Goal: Task Accomplishment & Management: Manage account settings

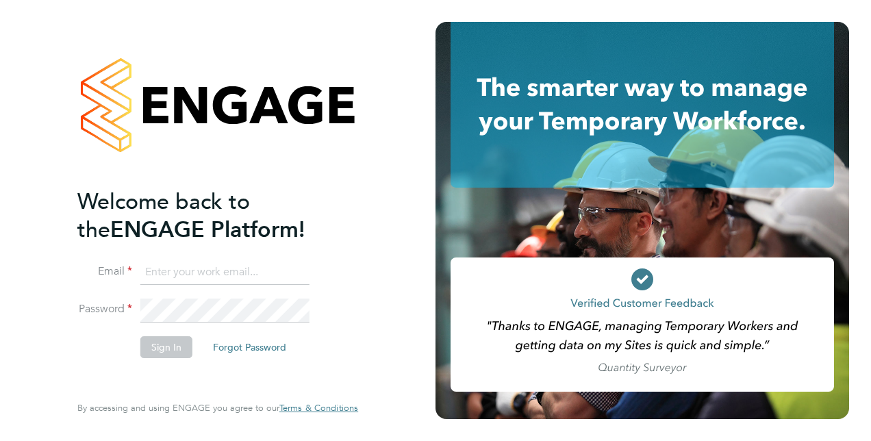
type input "[EMAIL_ADDRESS][DOMAIN_NAME]"
click at [156, 348] on button "Sign In" at bounding box center [166, 347] width 52 height 22
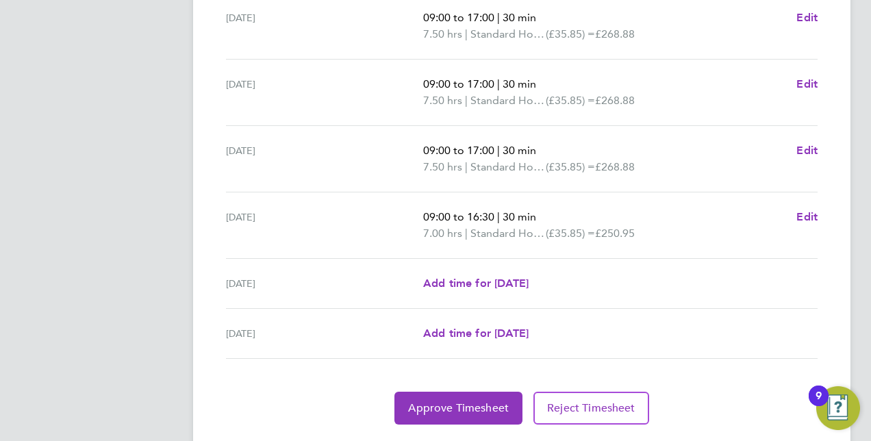
scroll to position [557, 0]
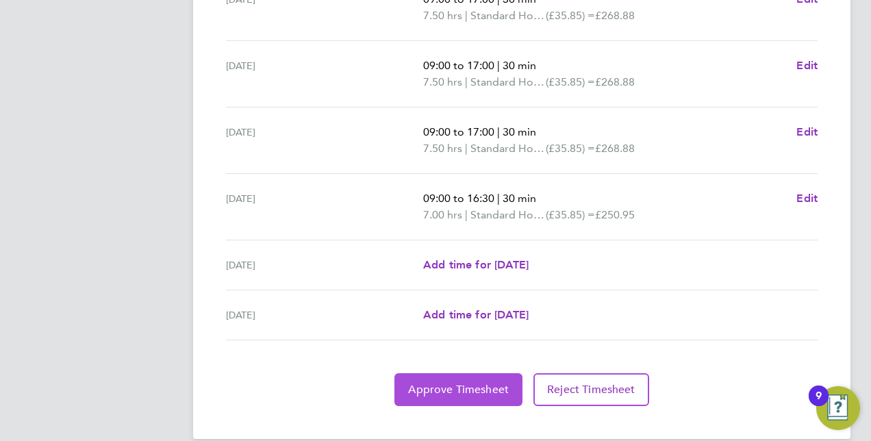
click at [476, 383] on span "Approve Timesheet" at bounding box center [458, 390] width 101 height 14
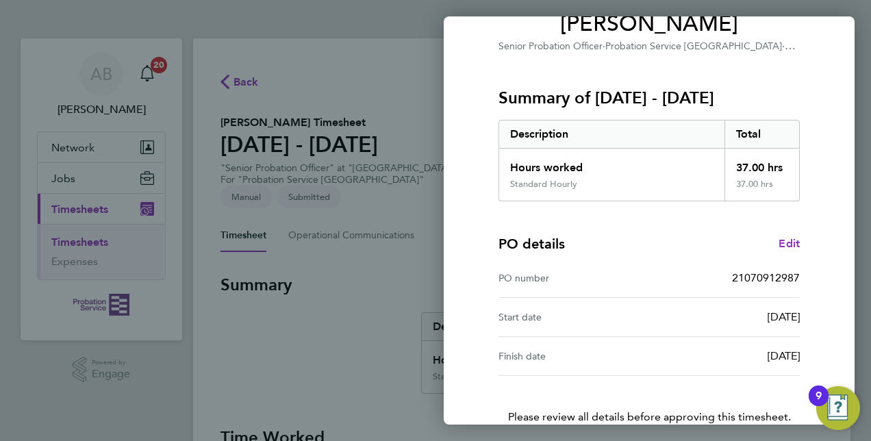
scroll to position [214, 0]
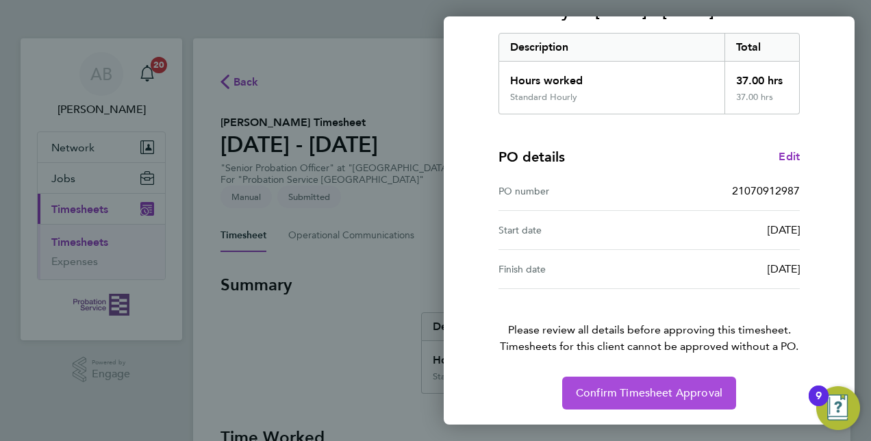
click at [618, 389] on span "Confirm Timesheet Approval" at bounding box center [649, 393] width 147 height 14
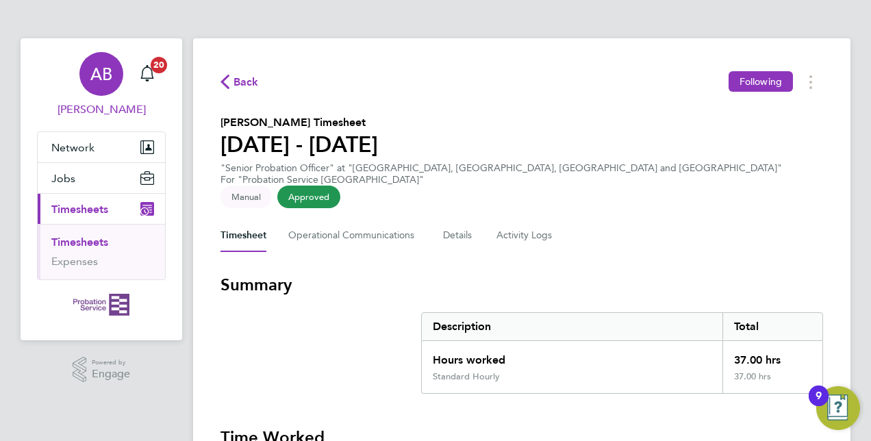
click at [104, 110] on span "[PERSON_NAME]" at bounding box center [101, 109] width 129 height 16
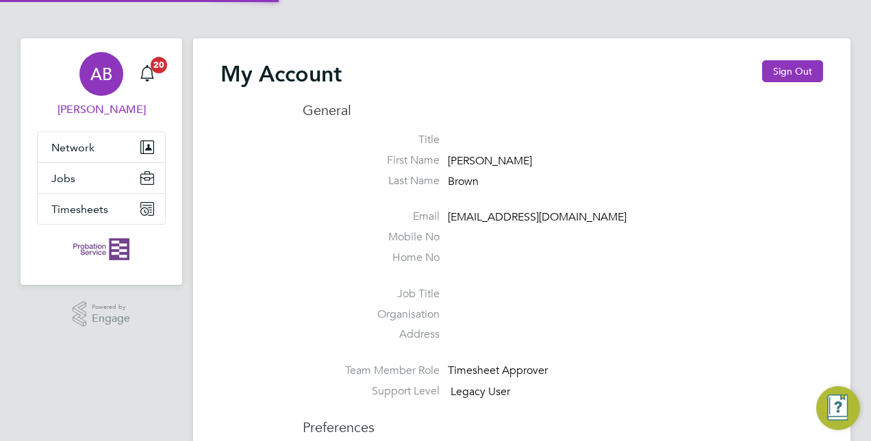
type input "[EMAIL_ADDRESS][DOMAIN_NAME]"
click at [807, 77] on button "Sign Out" at bounding box center [793, 71] width 61 height 22
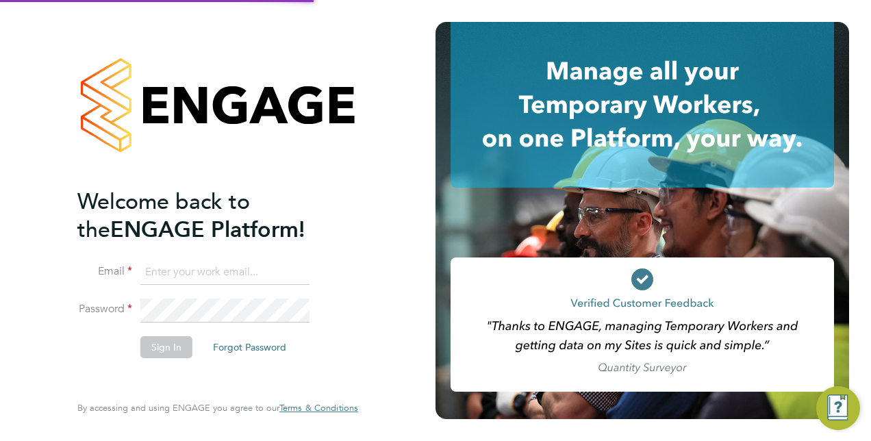
type input "[EMAIL_ADDRESS][DOMAIN_NAME]"
